Goal: Transaction & Acquisition: Purchase product/service

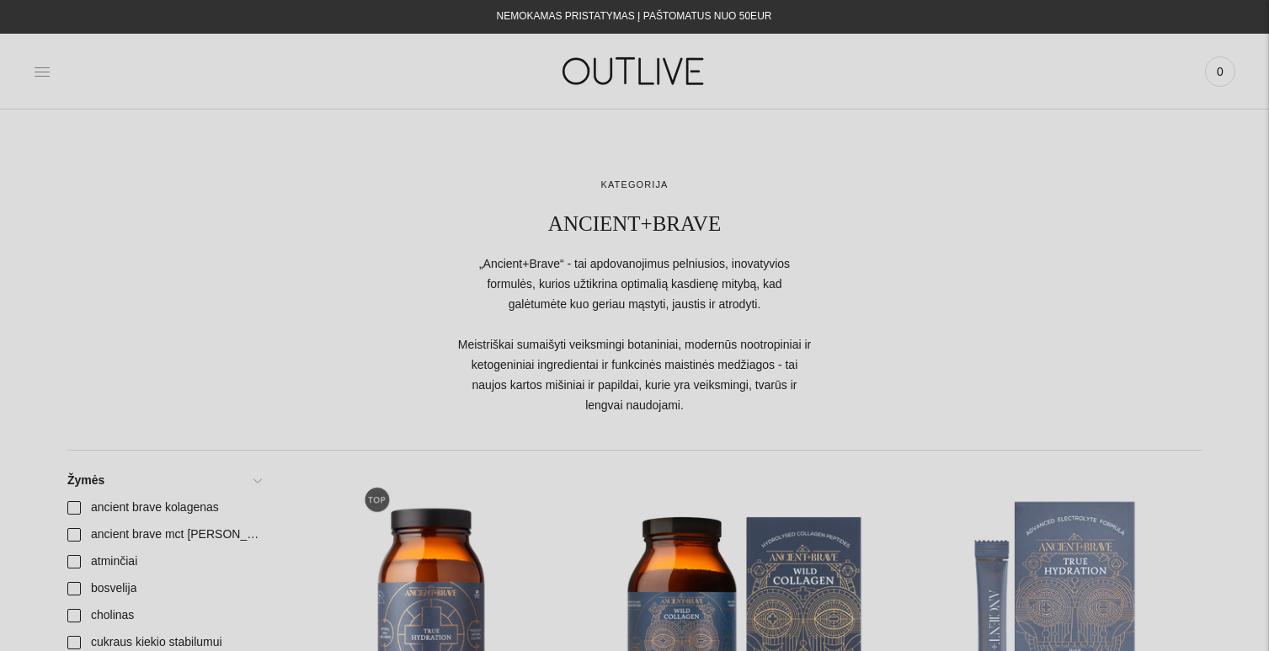
click at [40, 77] on icon at bounding box center [42, 71] width 17 height 17
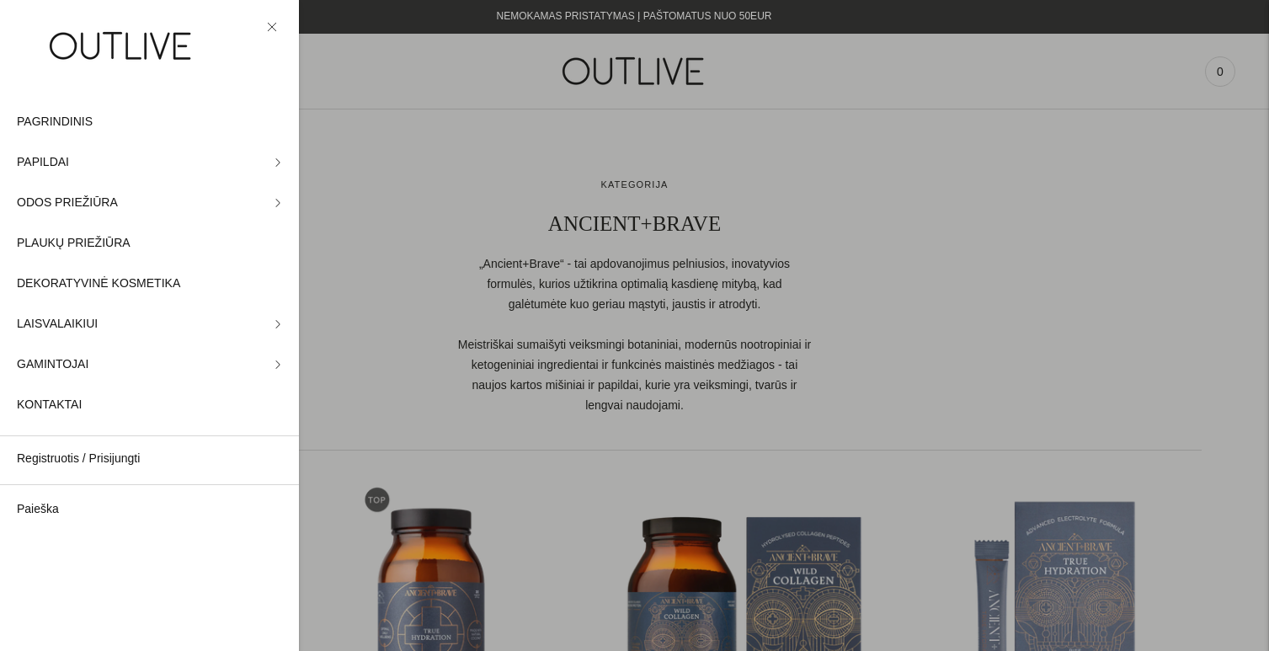
click at [491, 89] on div at bounding box center [634, 325] width 1269 height 651
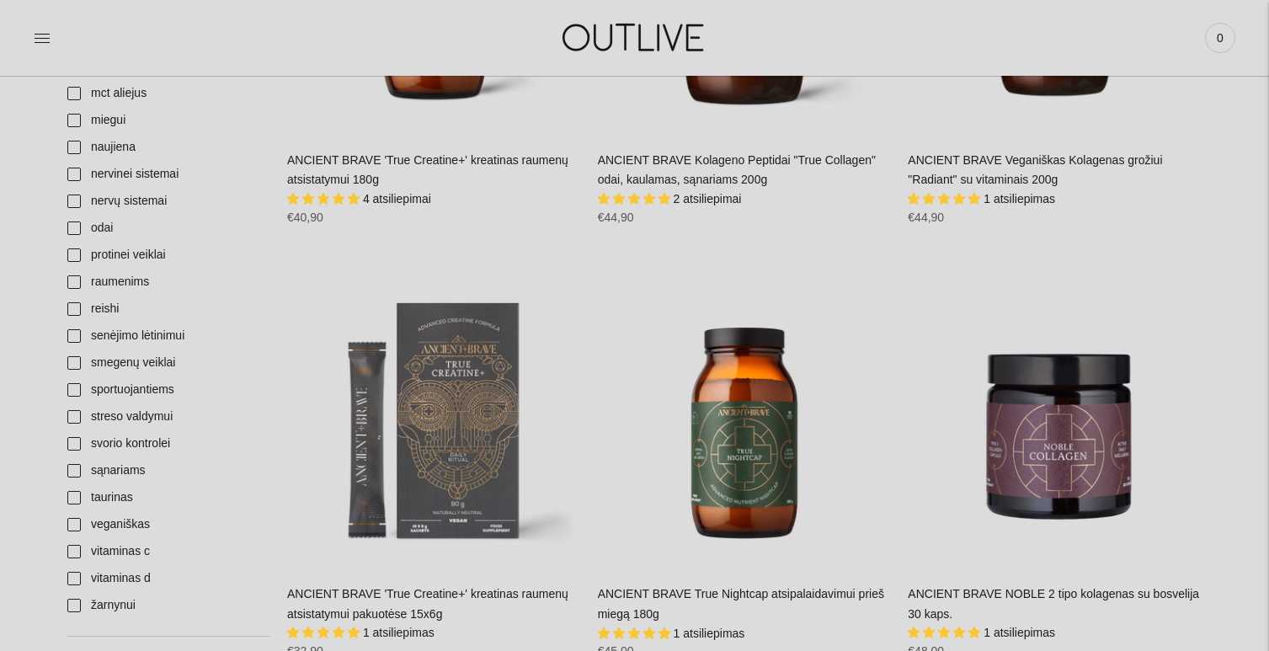
scroll to position [1265, 0]
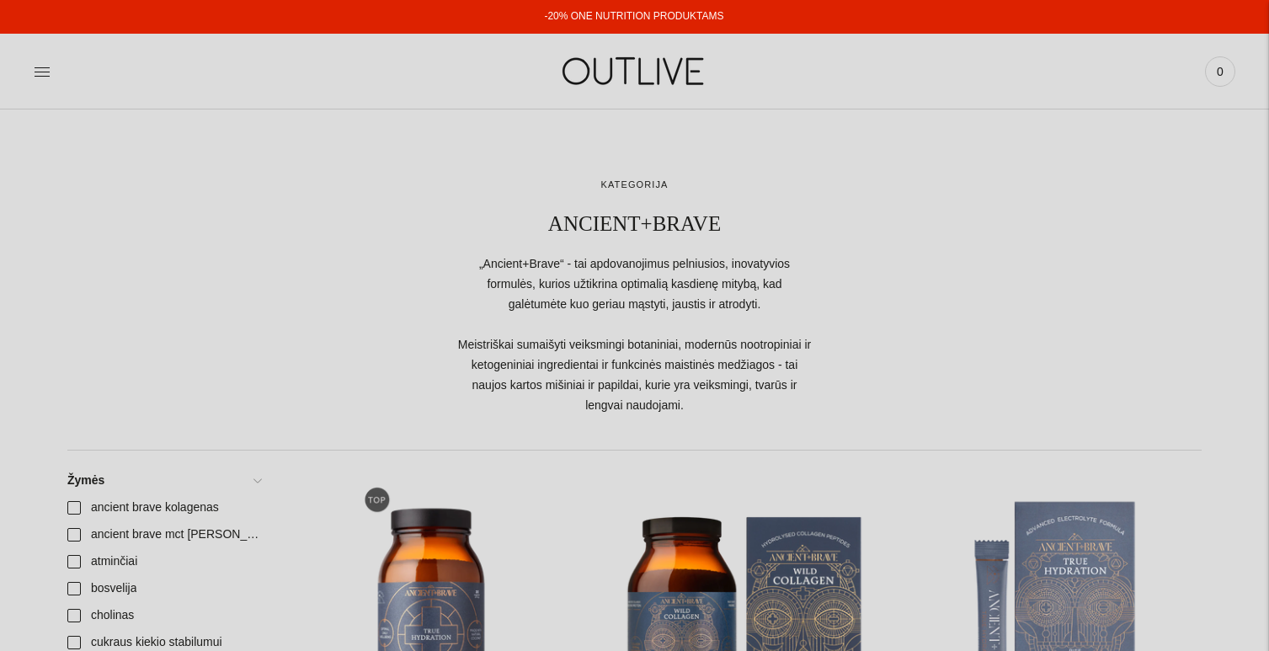
click at [677, 72] on img at bounding box center [635, 71] width 210 height 58
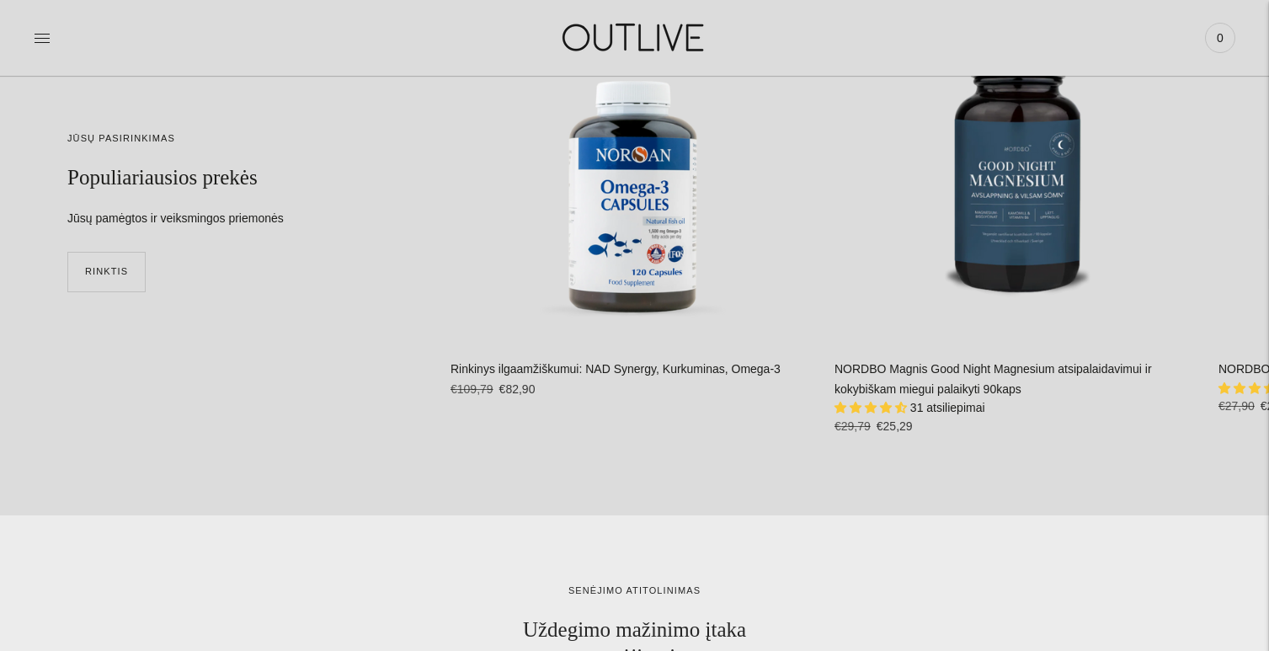
scroll to position [4345, 0]
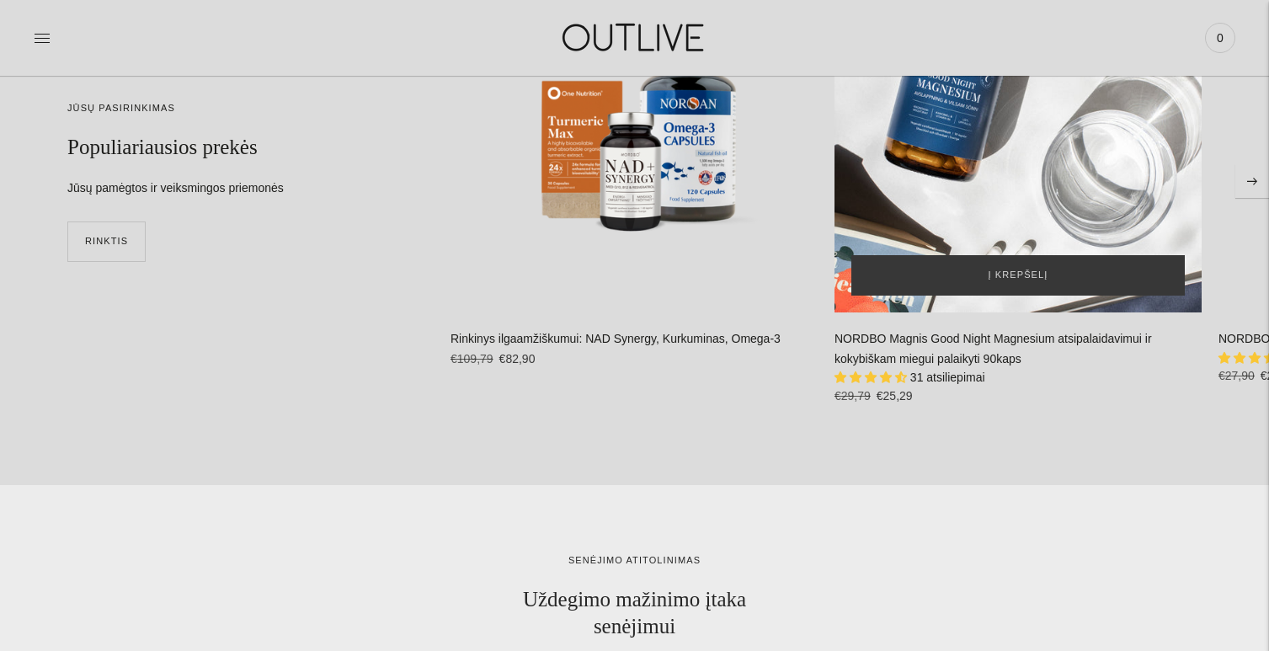
click at [1013, 168] on div "NORDBO Magnis Good Night Magnesium atsipalaidavimui ir kokybiškam miegui palaik…" at bounding box center [1017, 128] width 367 height 367
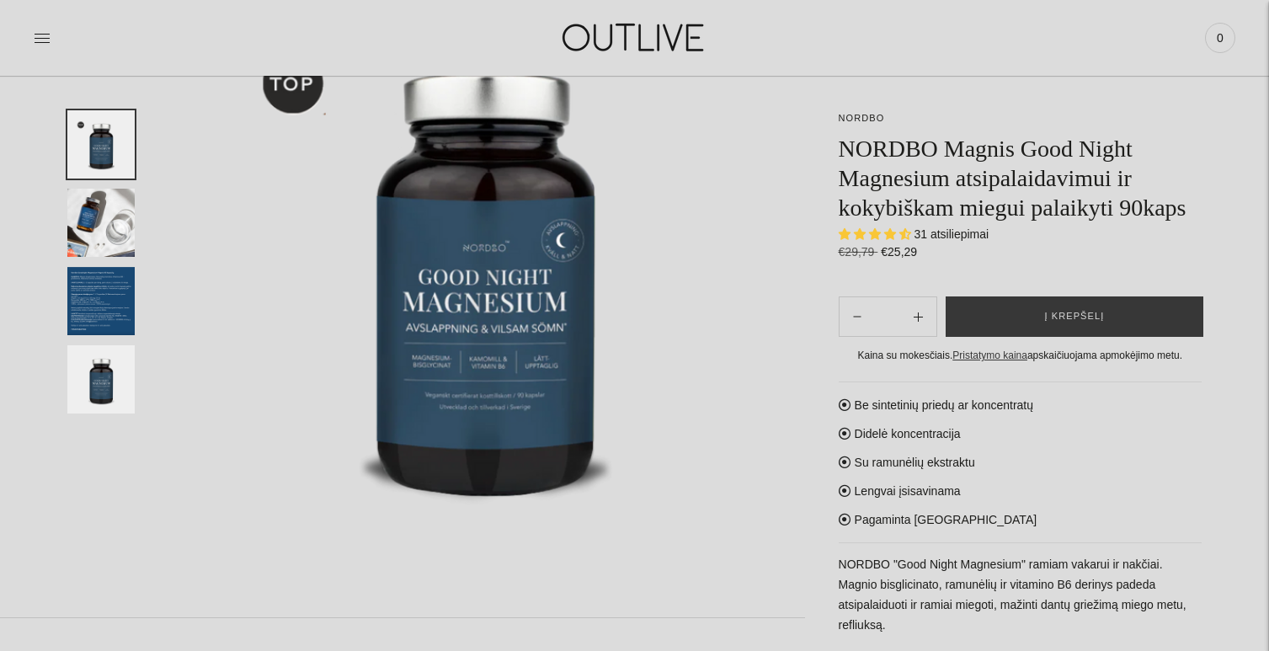
scroll to position [238, 0]
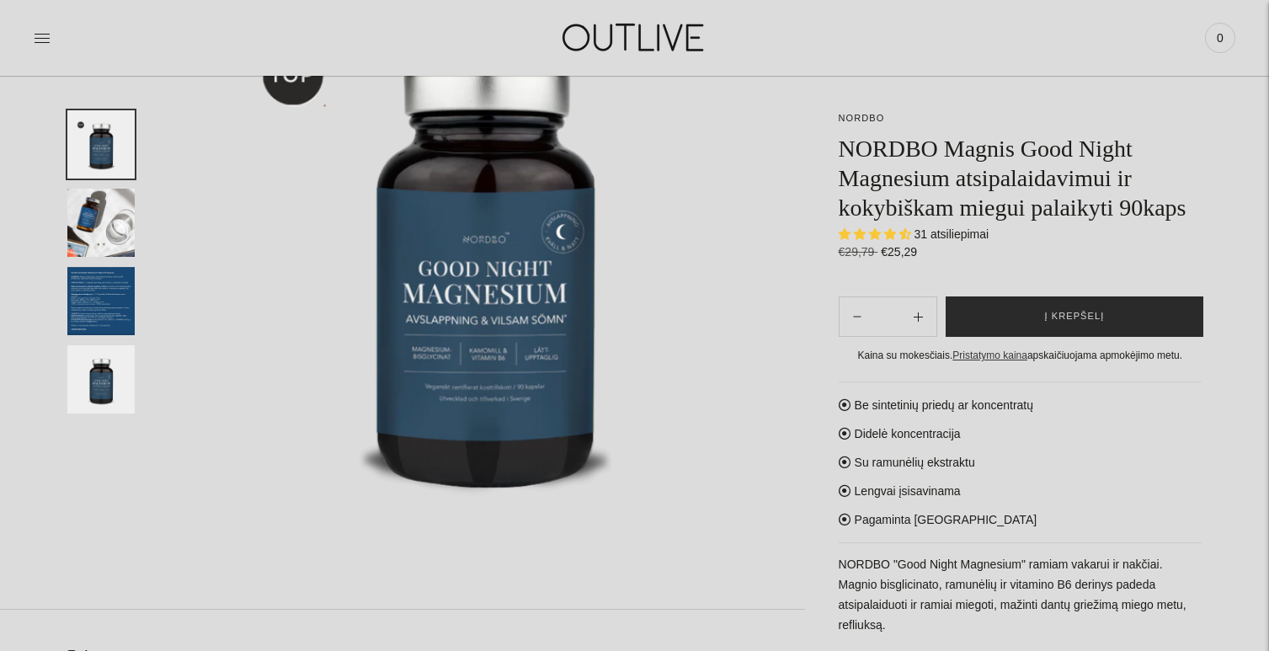
click at [1027, 337] on button "Į krepšelį" at bounding box center [1075, 316] width 258 height 40
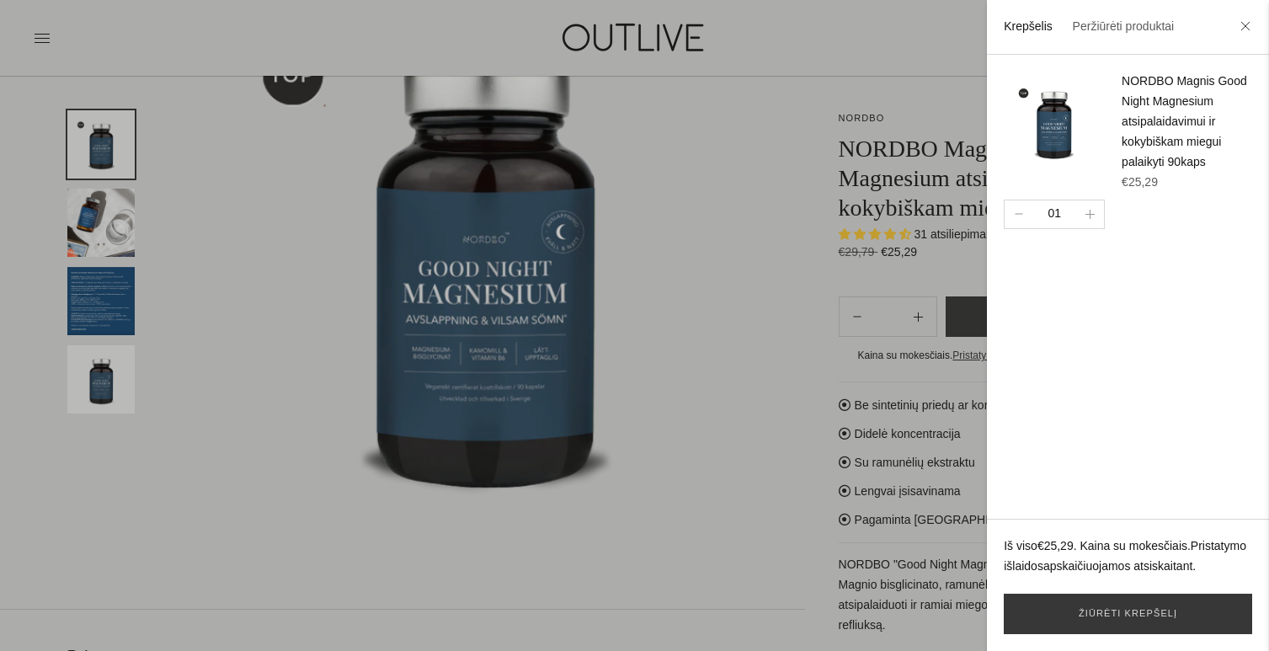
click at [1242, 32] on li at bounding box center [1245, 27] width 27 height 37
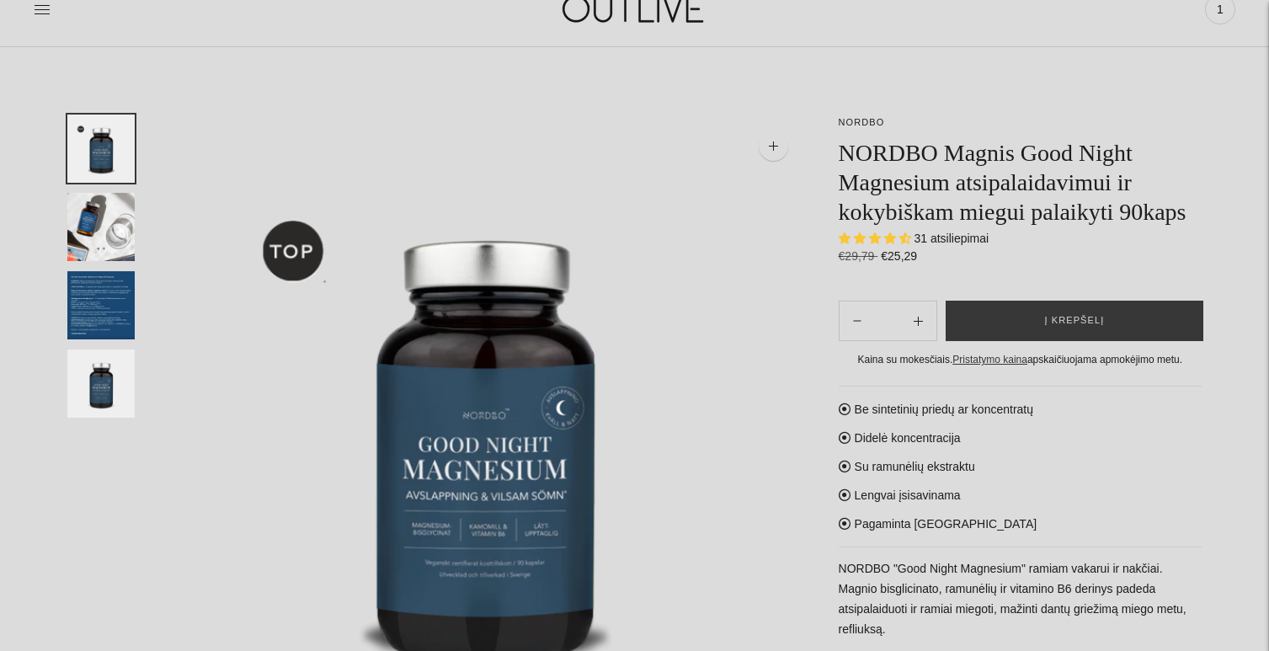
scroll to position [0, 0]
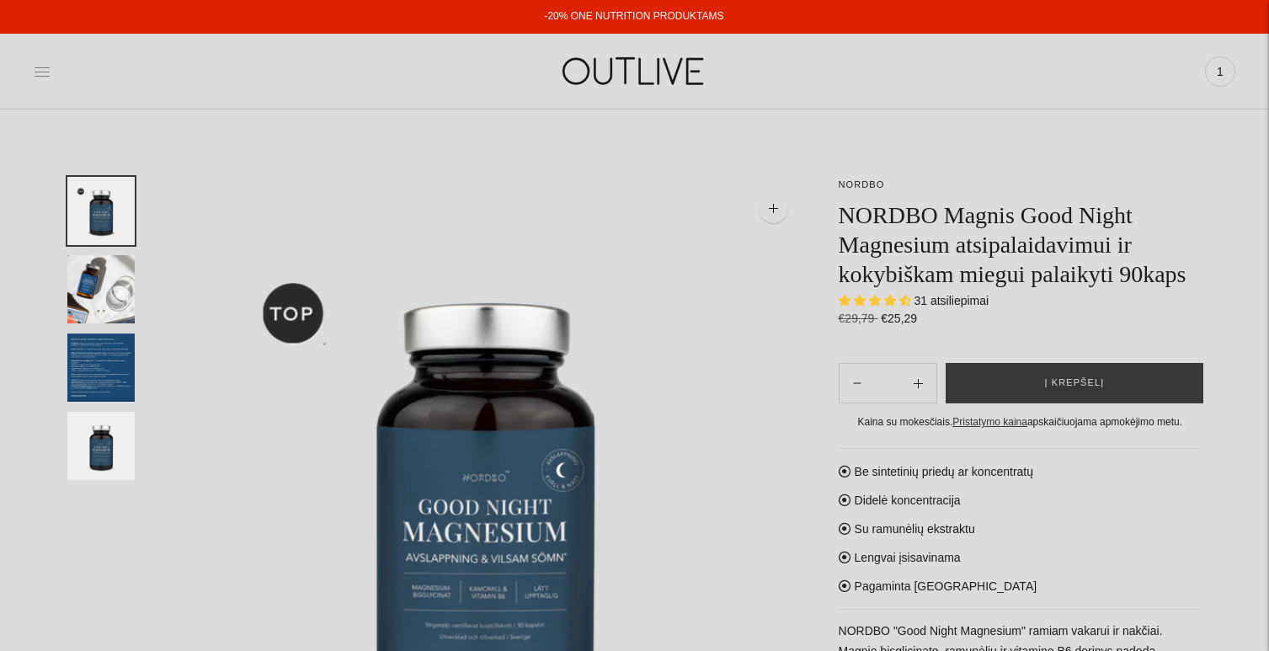
click at [40, 78] on icon at bounding box center [42, 71] width 17 height 17
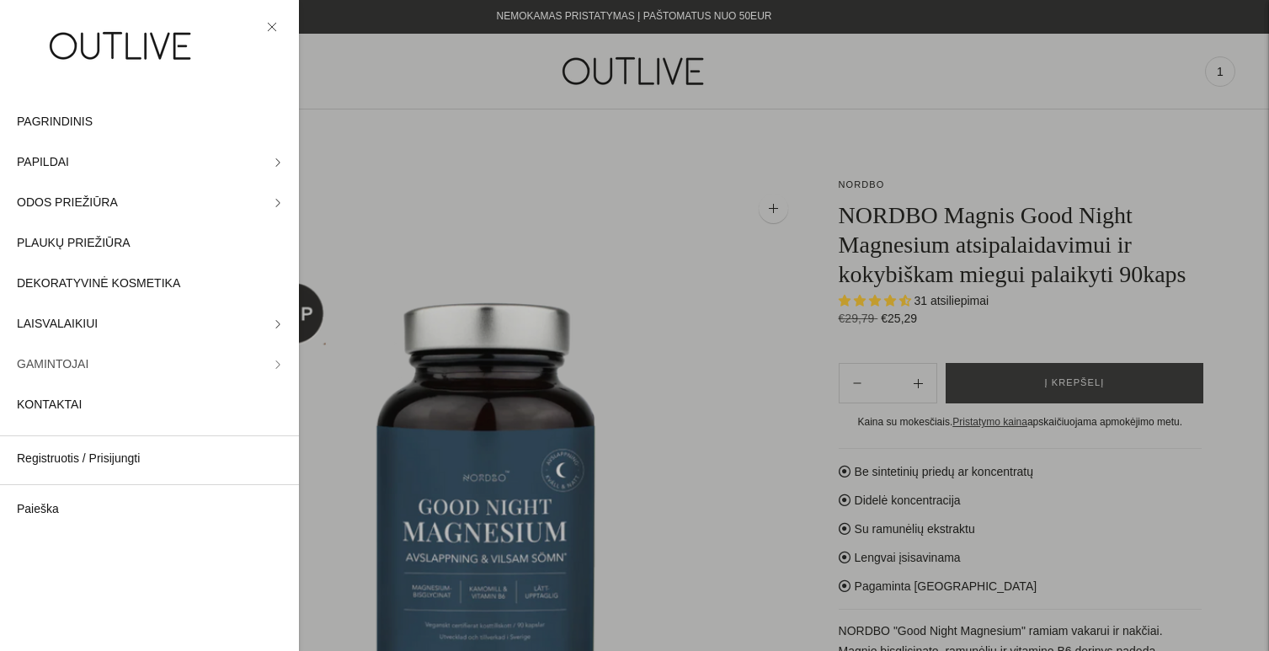
click at [81, 366] on span "GAMINTOJAI" at bounding box center [53, 364] width 72 height 20
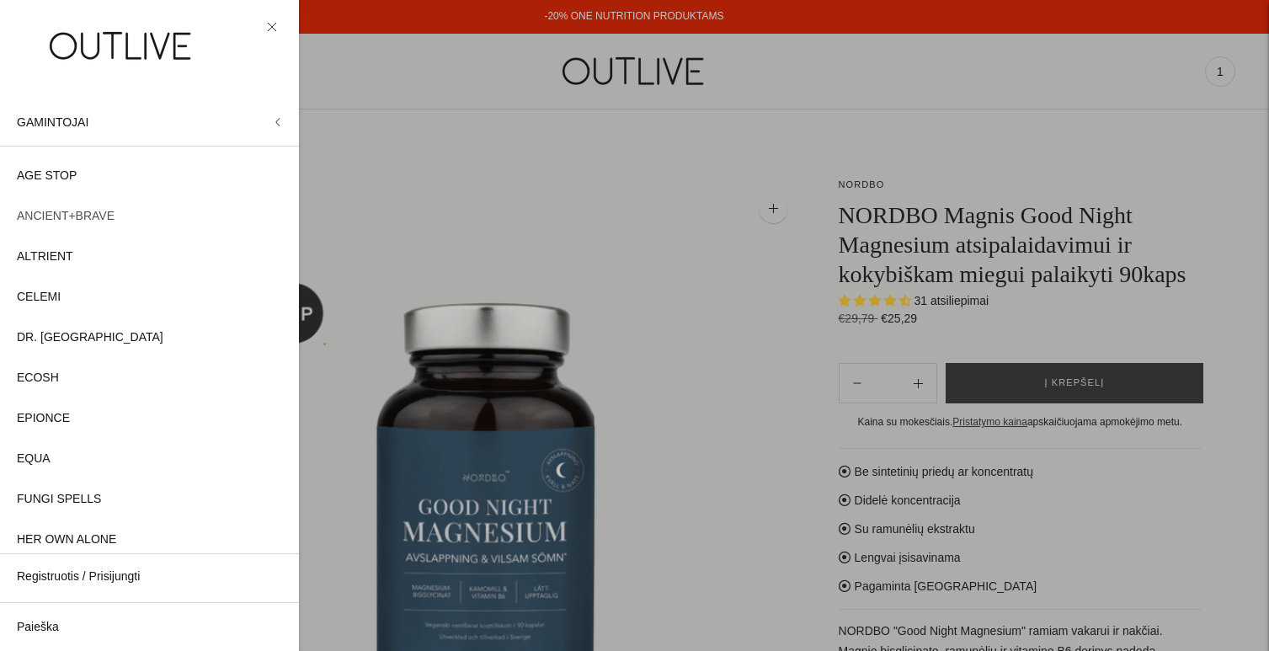
click at [92, 216] on span "ANCIENT+BRAVE" at bounding box center [66, 216] width 98 height 20
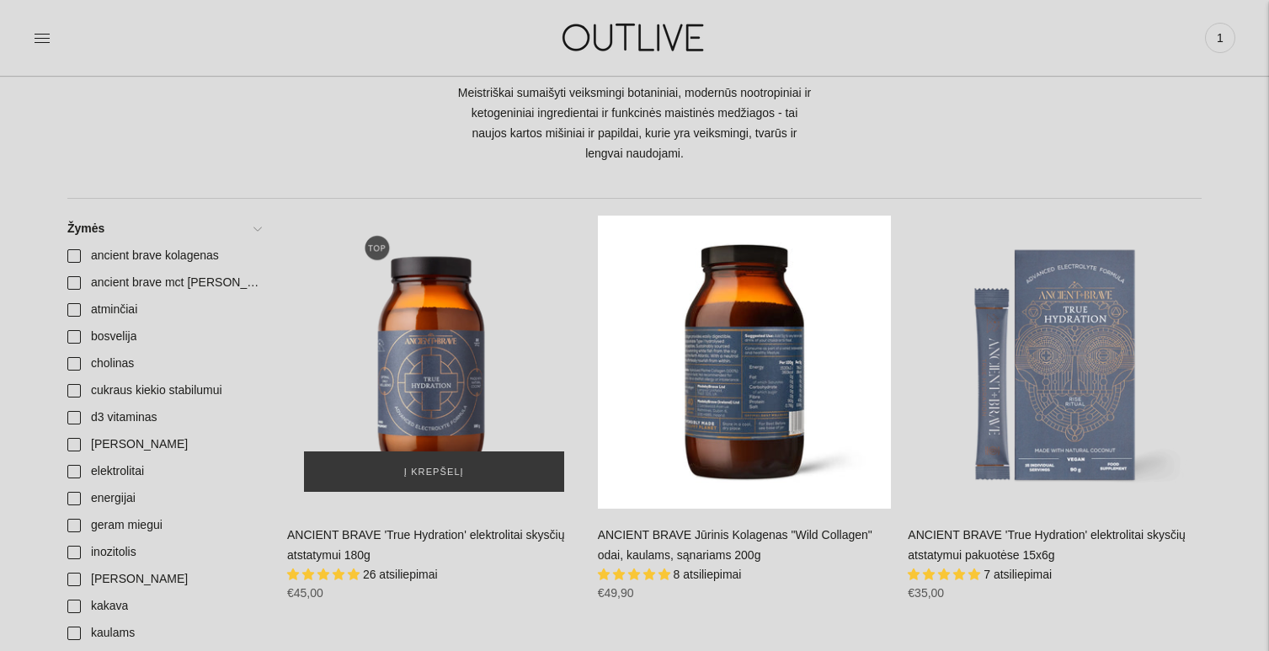
scroll to position [264, 0]
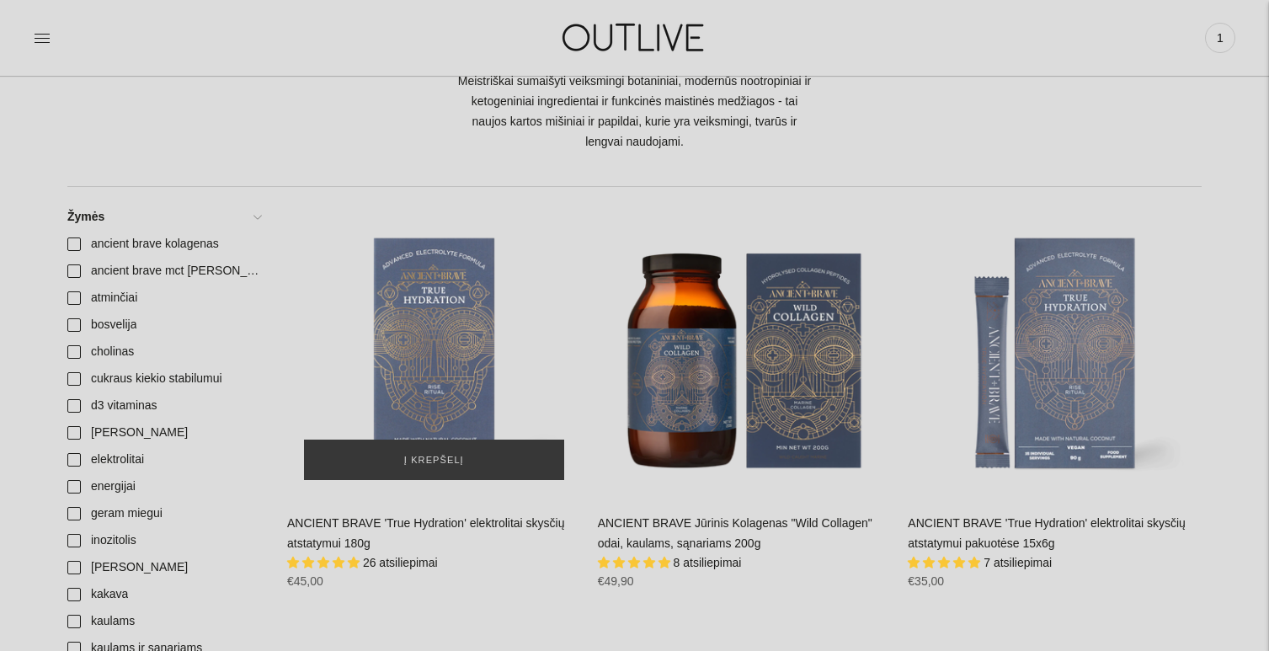
click at [441, 354] on div "ANCIENT BRAVE 'True Hydration' elektrolitai skysčių atstatymui 180g\a" at bounding box center [434, 351] width 294 height 294
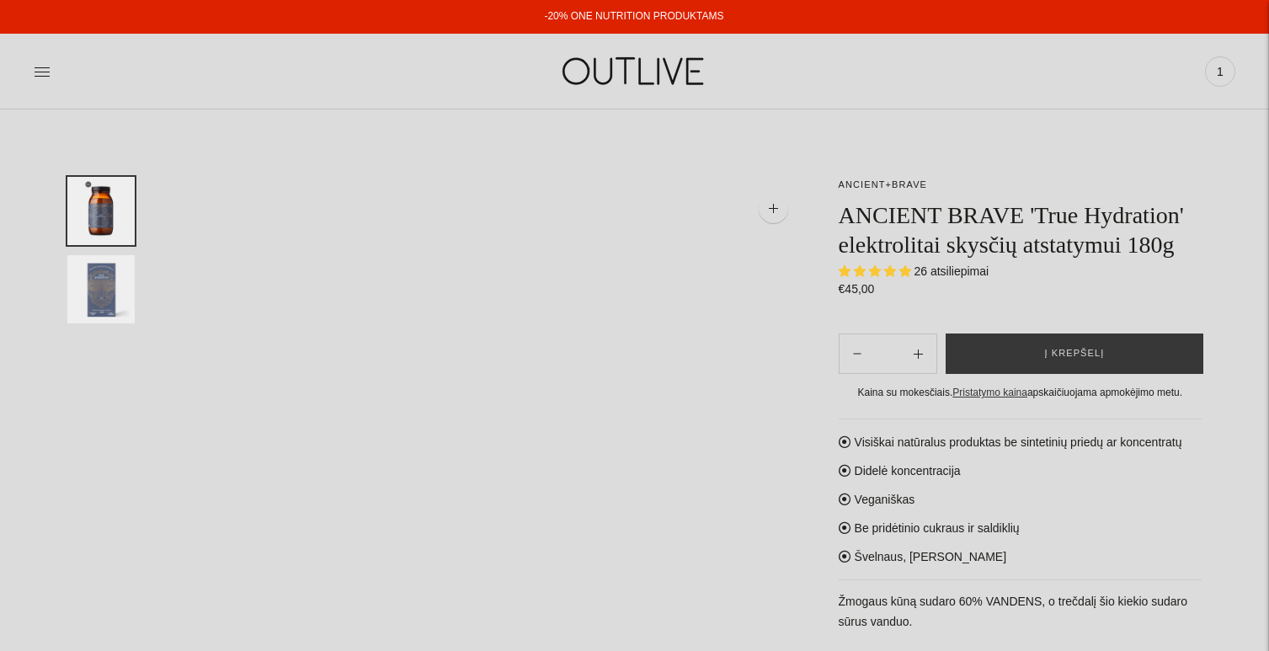
select select "**********"
click at [1070, 362] on span "Į krepšelį" at bounding box center [1074, 353] width 60 height 17
click at [1220, 72] on span "1" at bounding box center [1220, 72] width 24 height 24
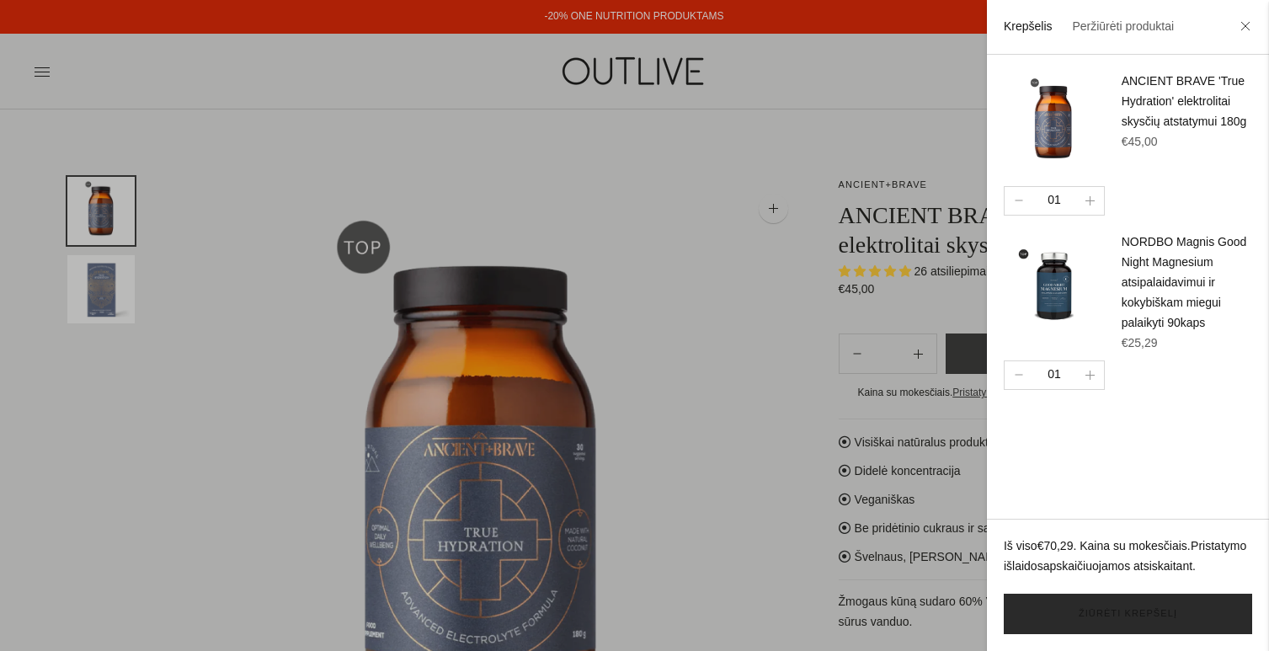
click at [1090, 613] on link "Žiūrėti krepšelį" at bounding box center [1128, 614] width 248 height 40
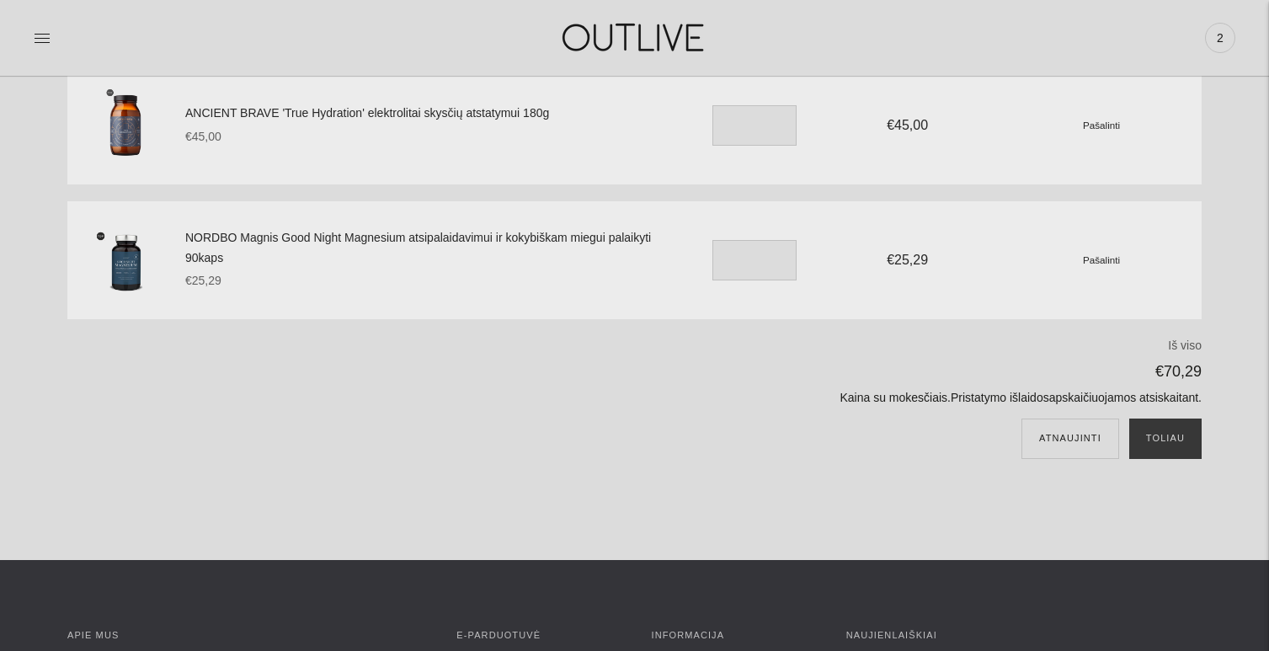
scroll to position [168, 0]
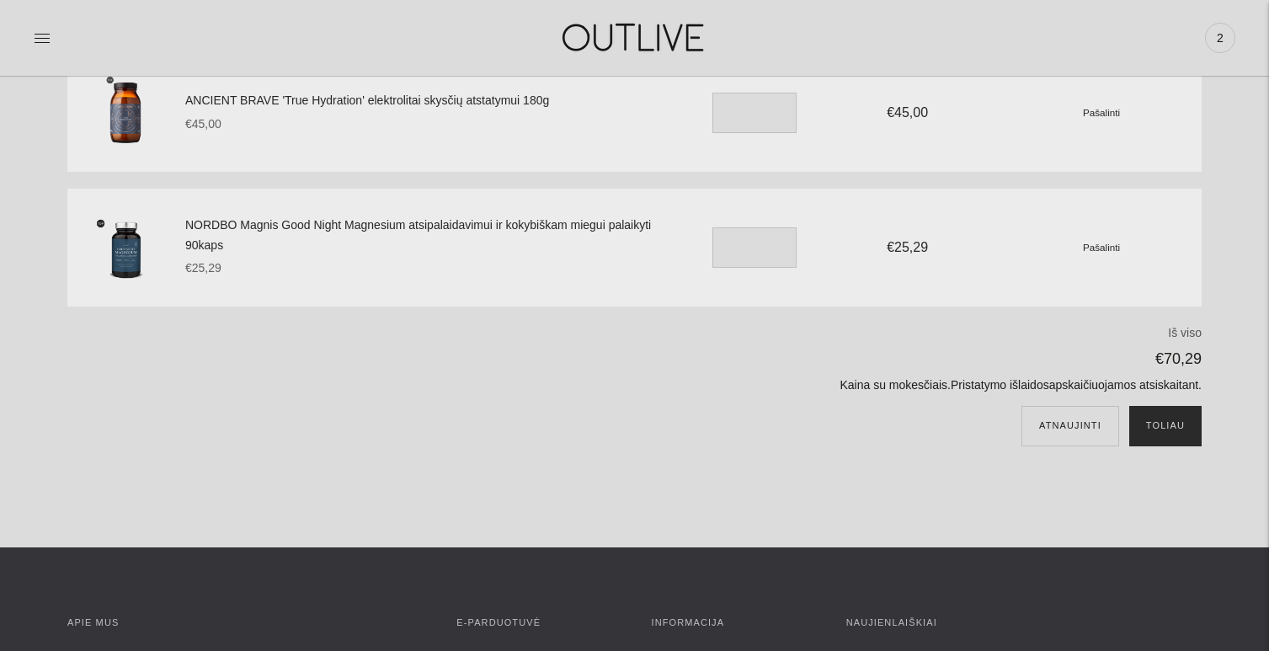
click at [1167, 436] on button "Toliau" at bounding box center [1165, 426] width 72 height 40
